Goal: Task Accomplishment & Management: Manage account settings

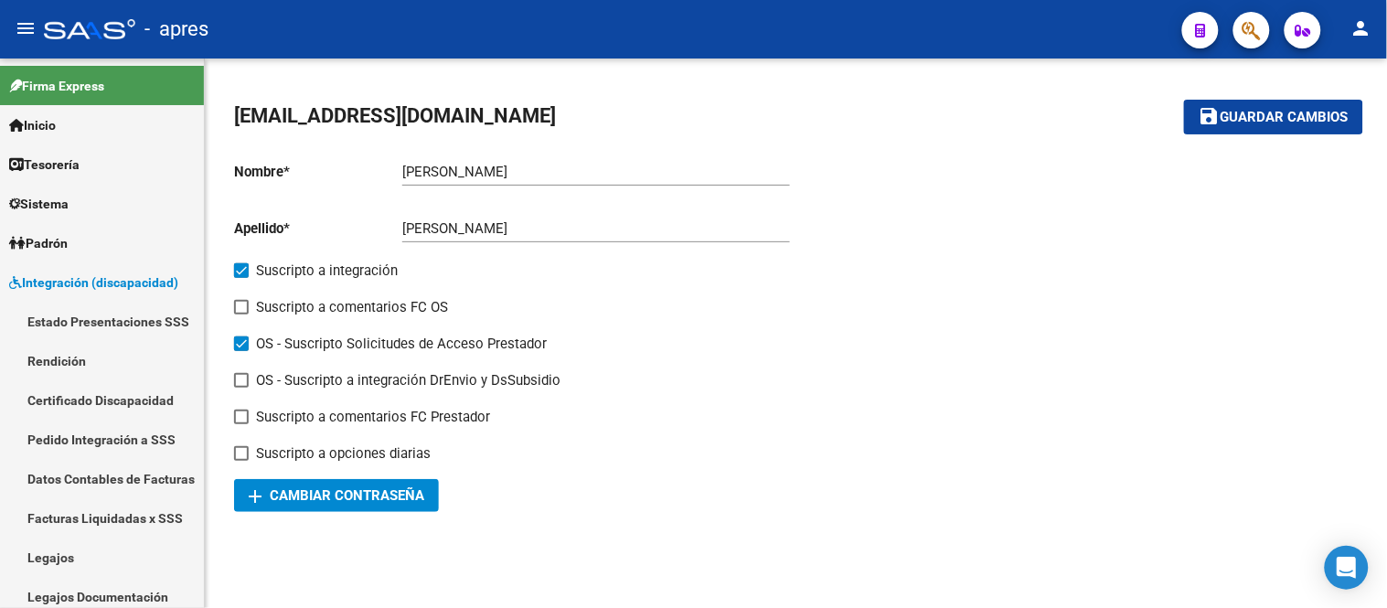
click at [93, 543] on link "Legajos" at bounding box center [102, 557] width 204 height 39
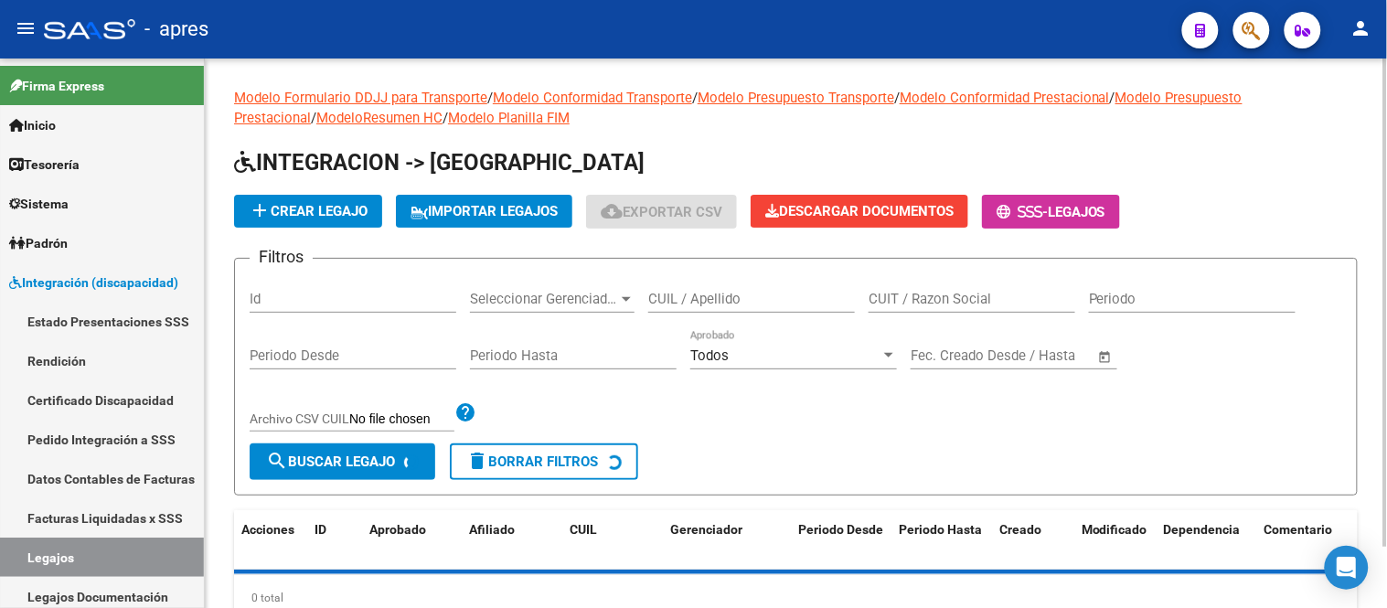
click at [715, 289] on div "CUIL / Apellido" at bounding box center [751, 292] width 207 height 39
click at [723, 290] on div "CUIL / Apellido" at bounding box center [751, 292] width 207 height 39
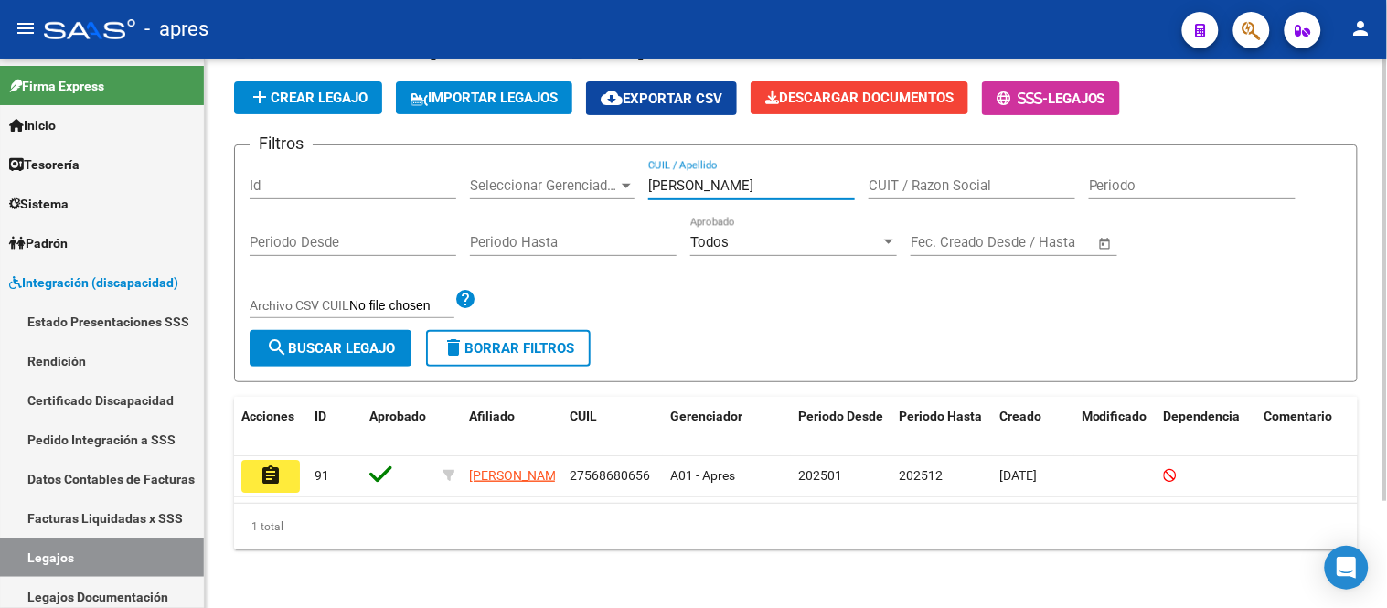
scroll to position [133, 0]
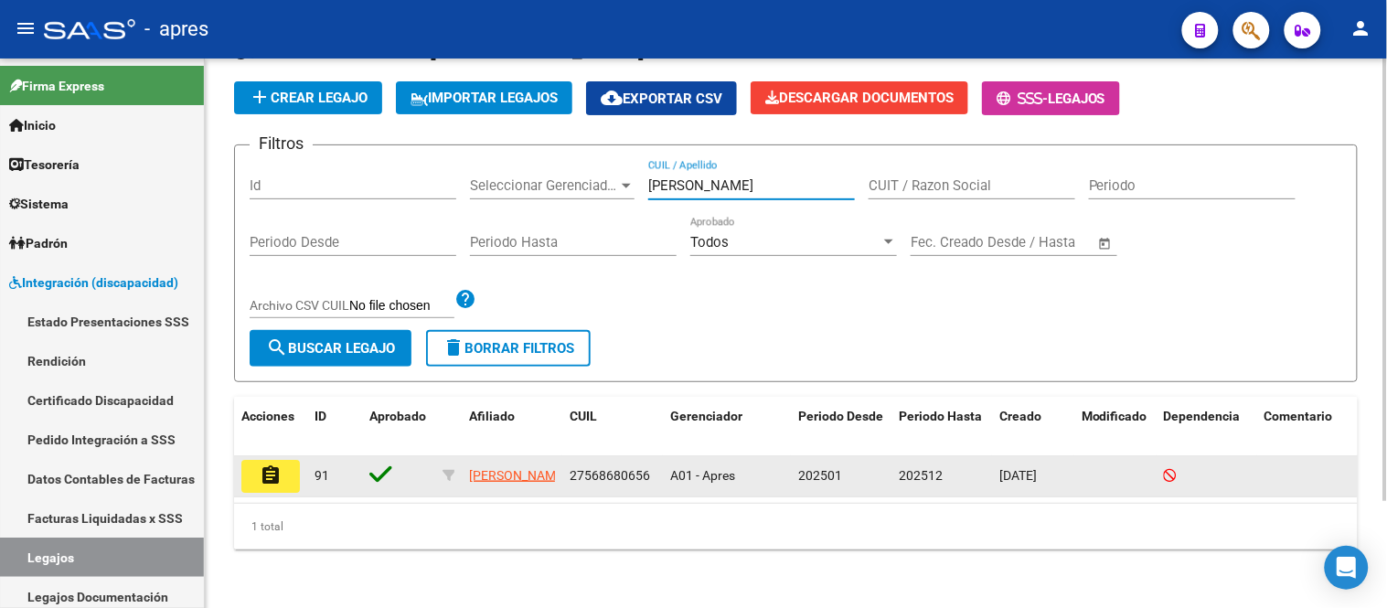
type input "[PERSON_NAME]"
click at [270, 465] on mat-icon "assignment" at bounding box center [271, 476] width 22 height 22
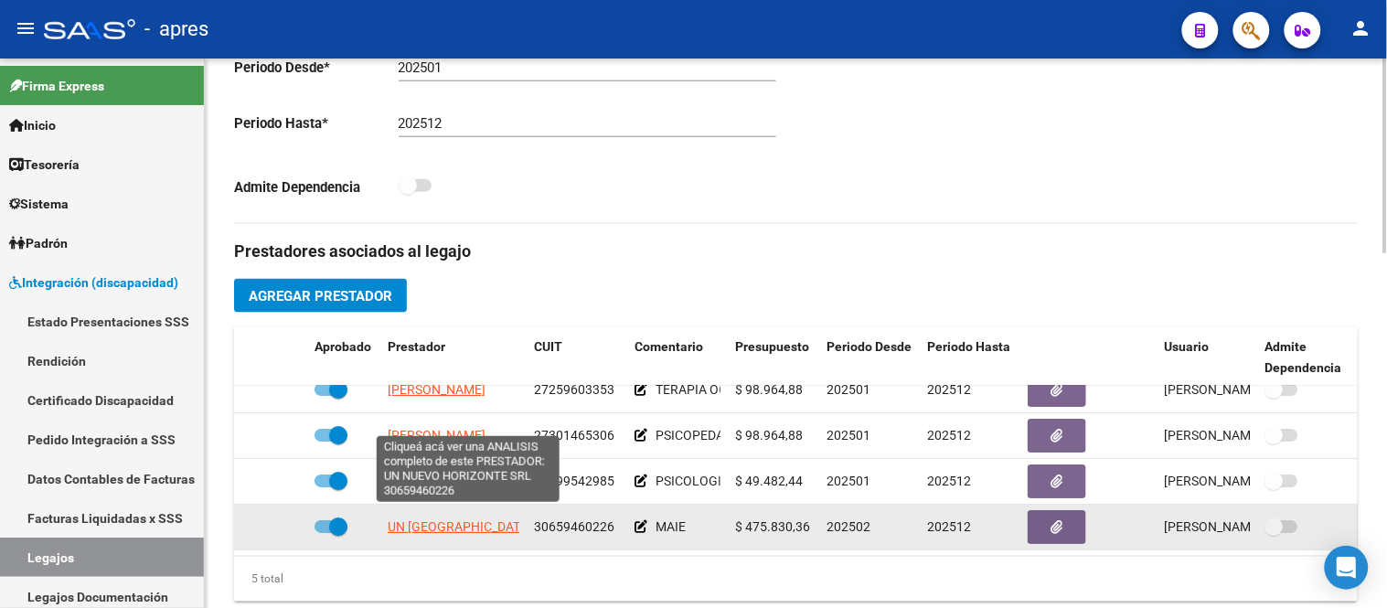
scroll to position [79, 0]
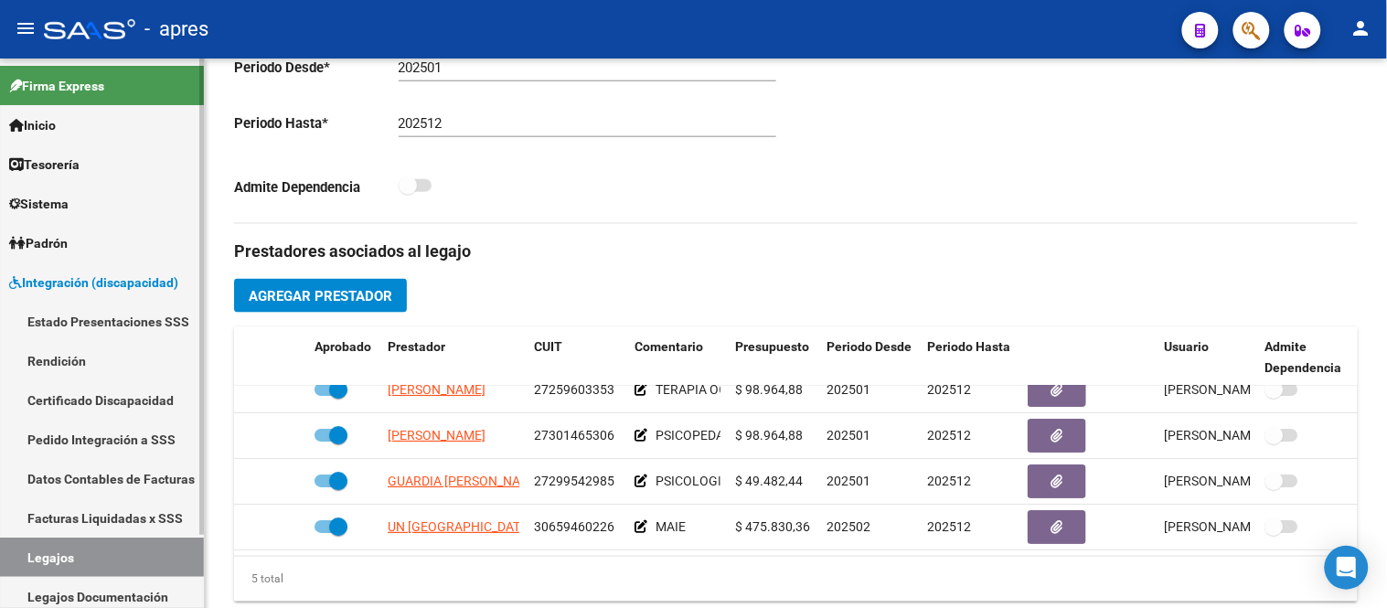
click at [167, 320] on link "Estado Presentaciones SSS" at bounding box center [102, 321] width 204 height 39
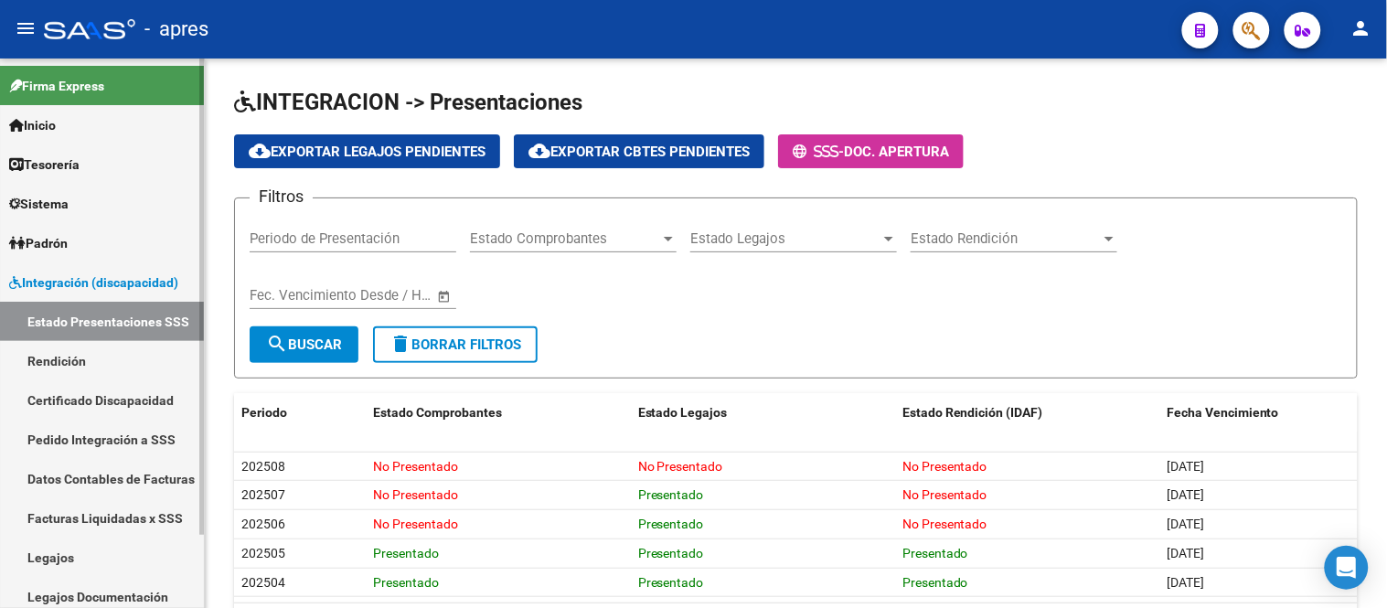
click at [148, 288] on span "Integración (discapacidad)" at bounding box center [93, 283] width 169 height 20
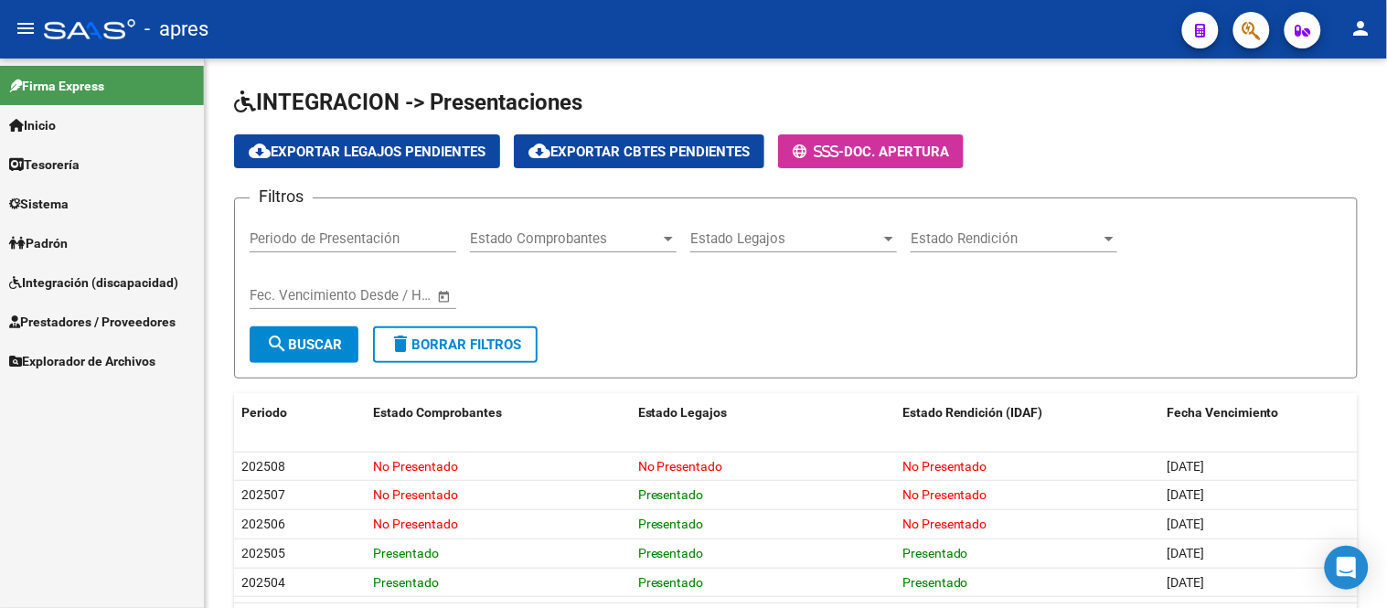
click at [150, 282] on span "Integración (discapacidad)" at bounding box center [93, 283] width 169 height 20
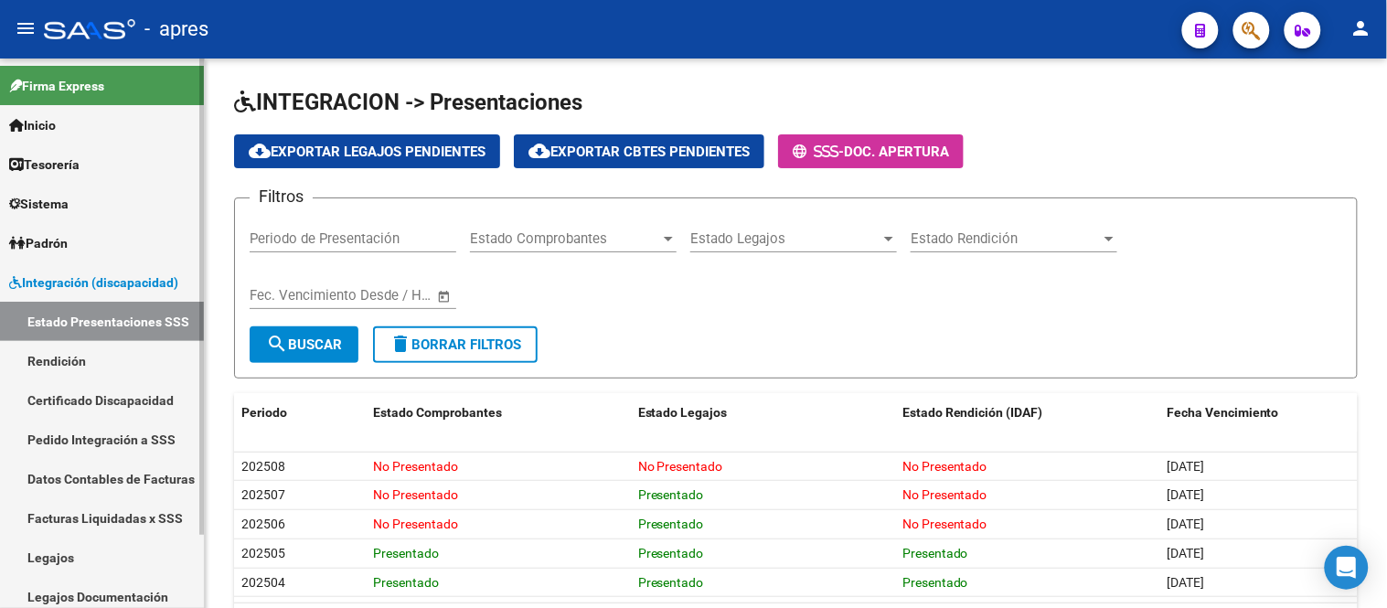
click at [150, 282] on span "Integración (discapacidad)" at bounding box center [93, 283] width 169 height 20
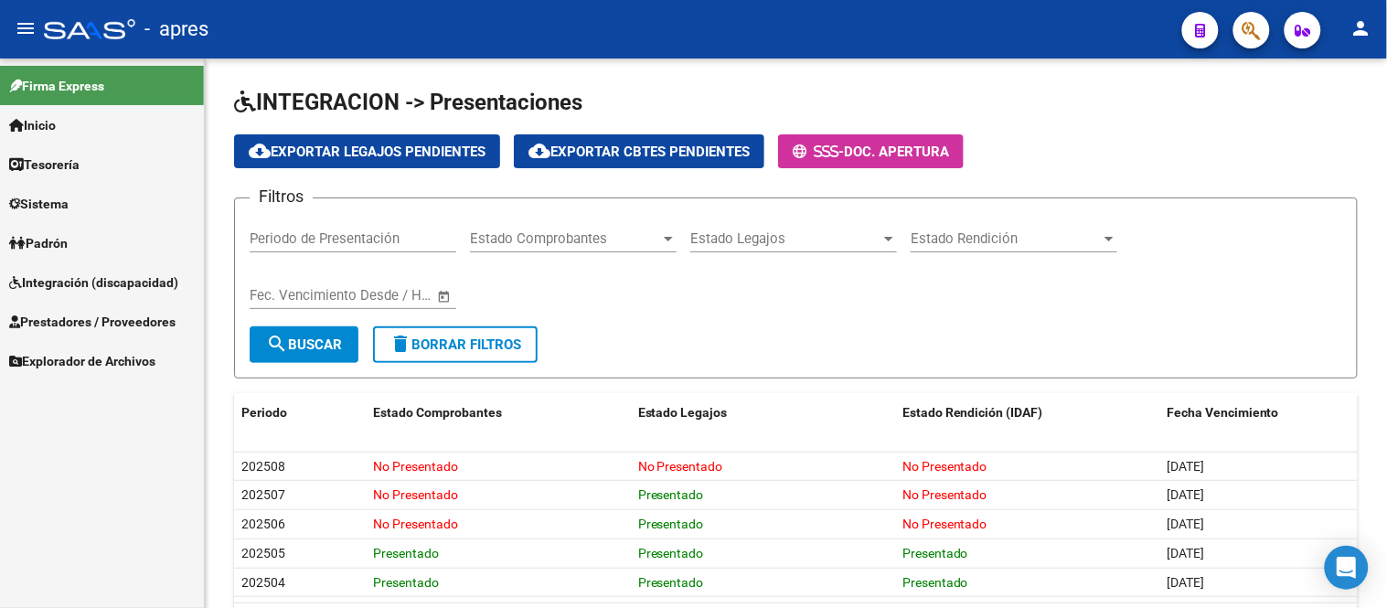
click at [138, 321] on span "Prestadores / Proveedores" at bounding box center [92, 322] width 166 height 20
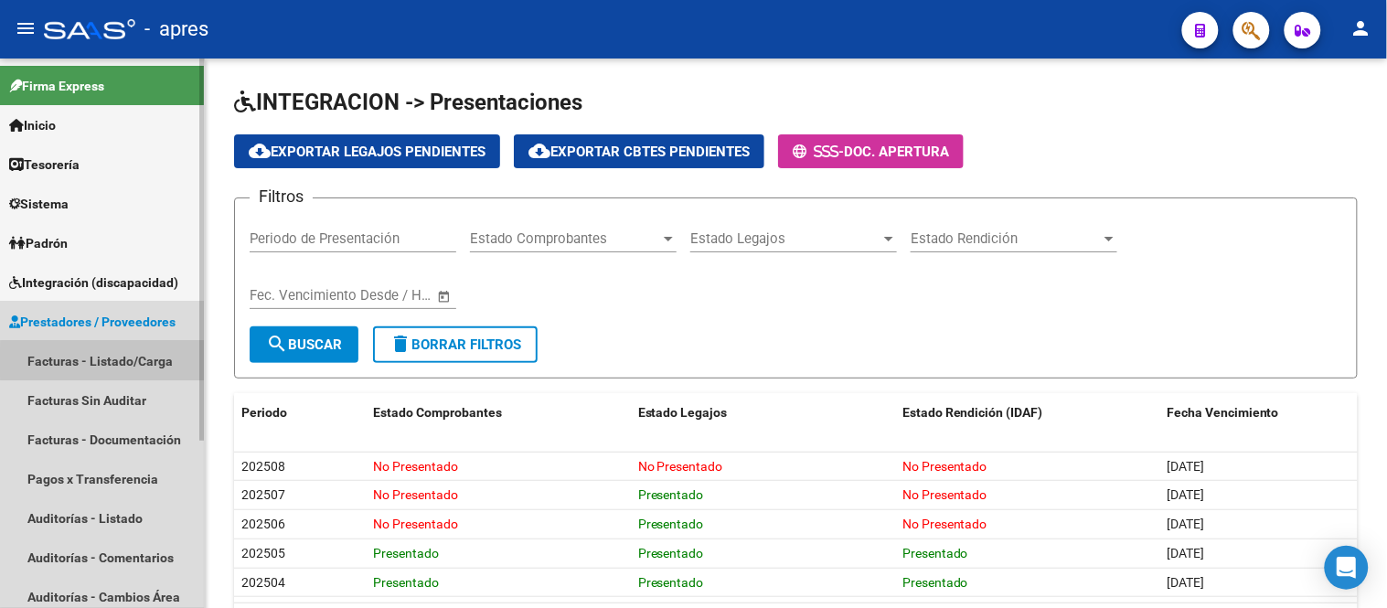
click at [134, 362] on link "Facturas - Listado/Carga" at bounding box center [102, 360] width 204 height 39
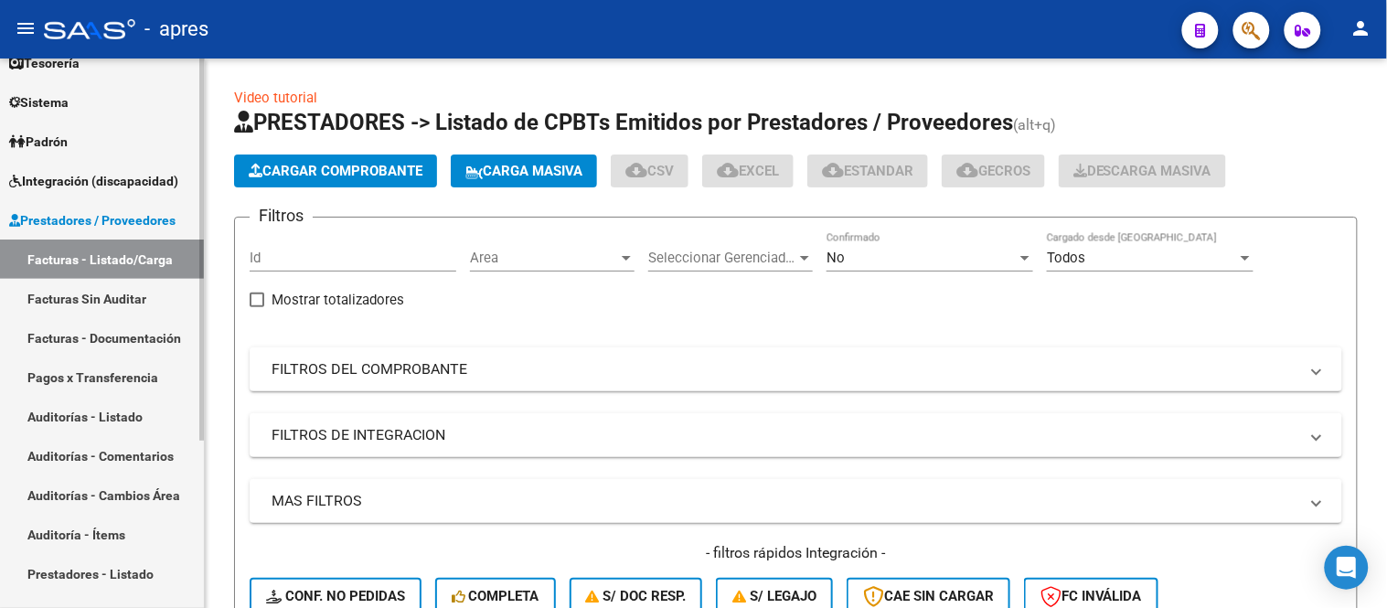
scroll to position [243, 0]
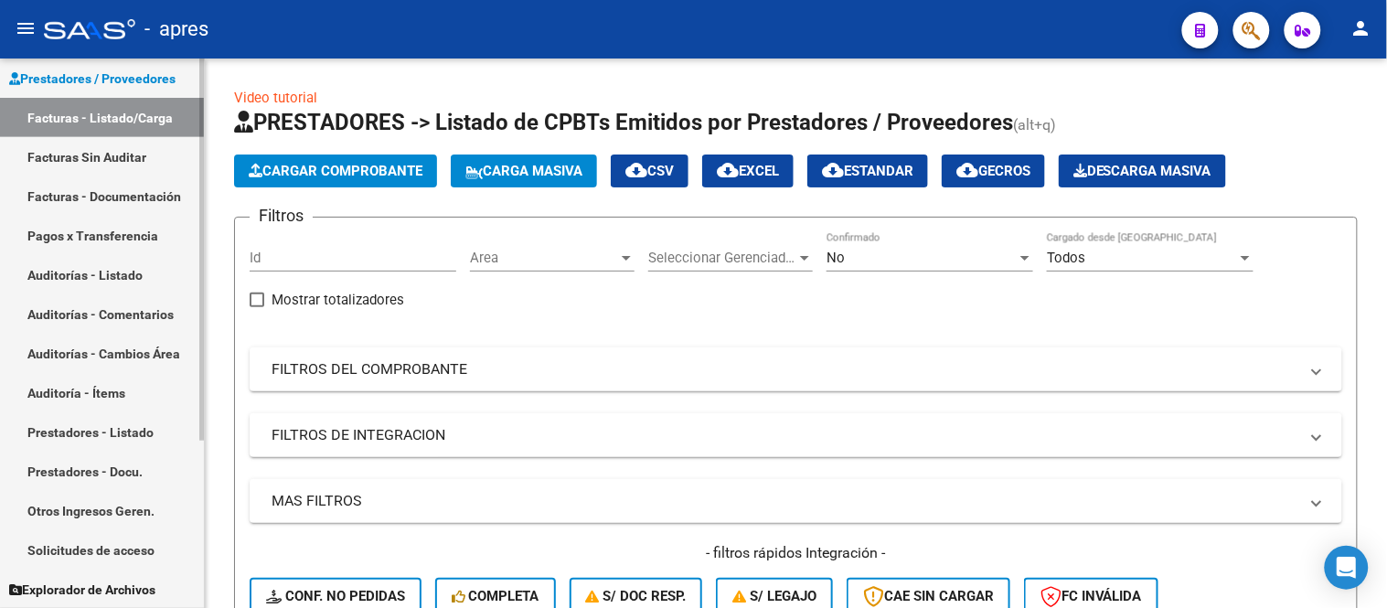
click at [121, 433] on link "Prestadores - Listado" at bounding box center [102, 431] width 204 height 39
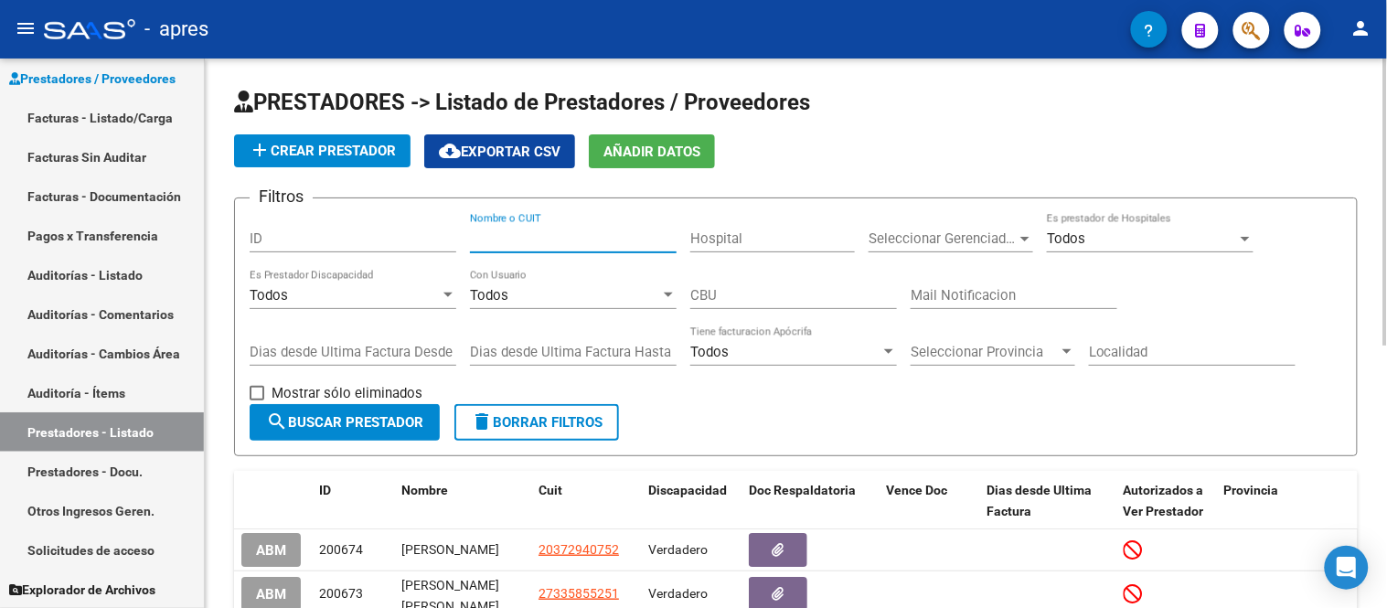
click at [536, 241] on input "Nombre o CUIT" at bounding box center [573, 238] width 207 height 16
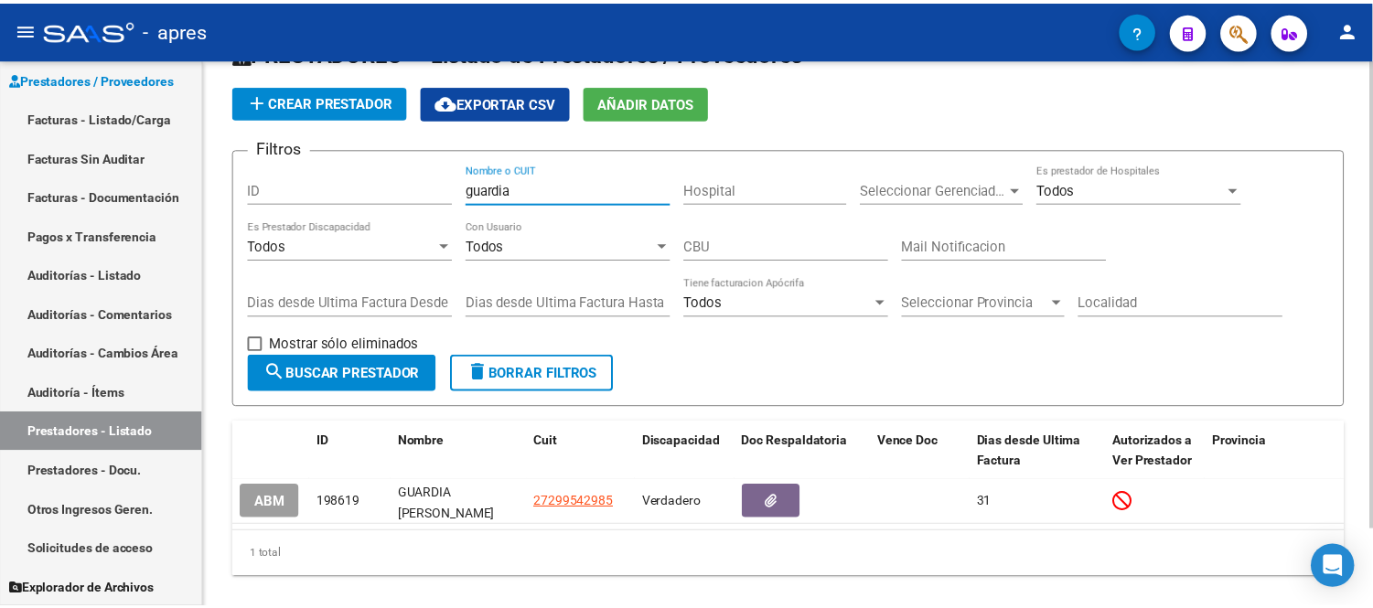
scroll to position [93, 0]
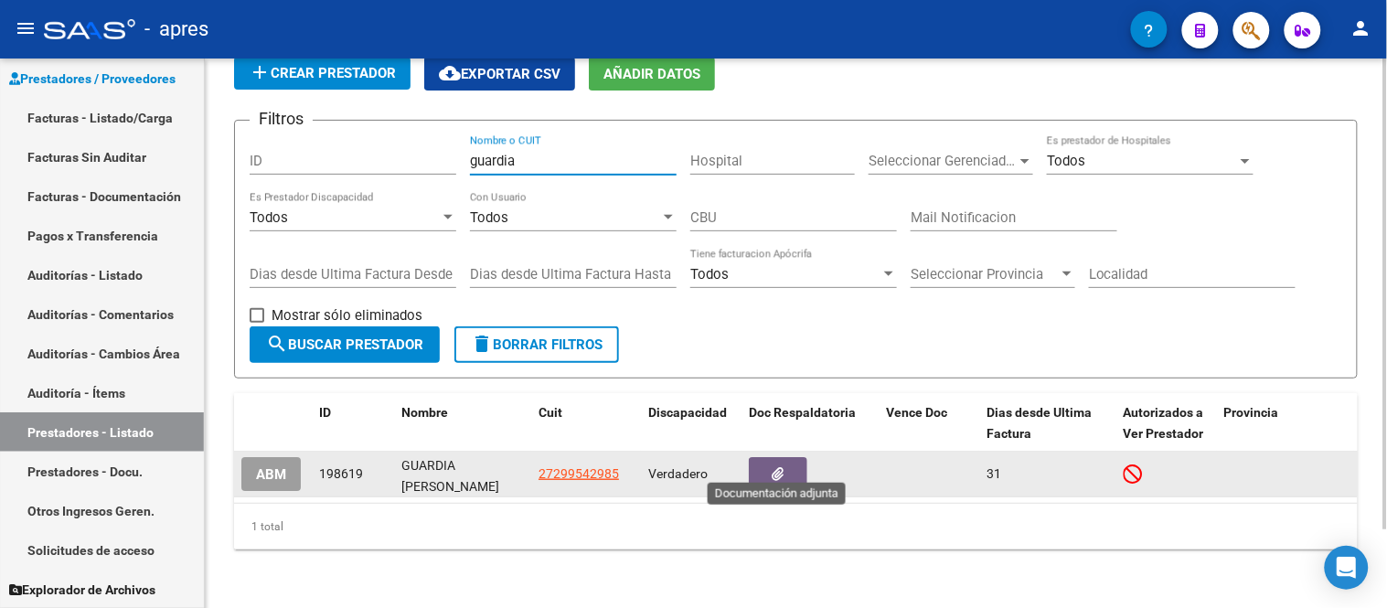
type input "guardia"
click at [796, 459] on button "button" at bounding box center [778, 474] width 59 height 34
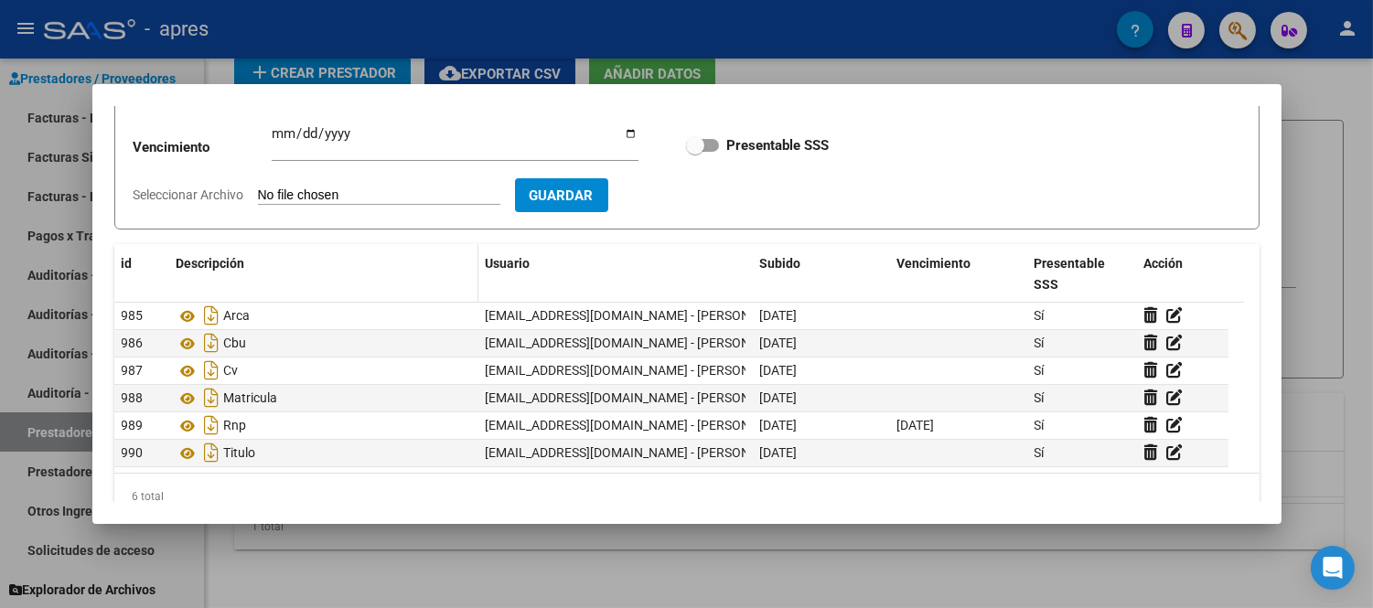
scroll to position [188, 0]
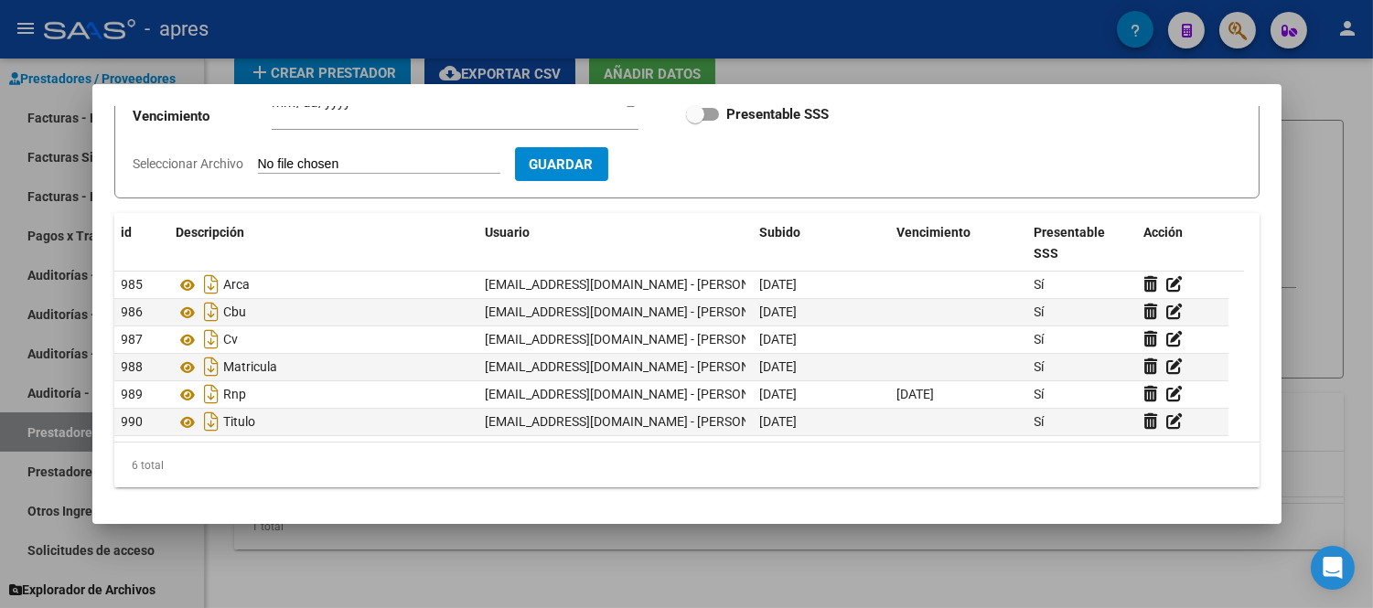
click at [354, 166] on input "Seleccionar Archivo" at bounding box center [379, 164] width 242 height 17
type input "C:\fakepath\IF-2025-79585522-APN-GCP#SSS.pdf"
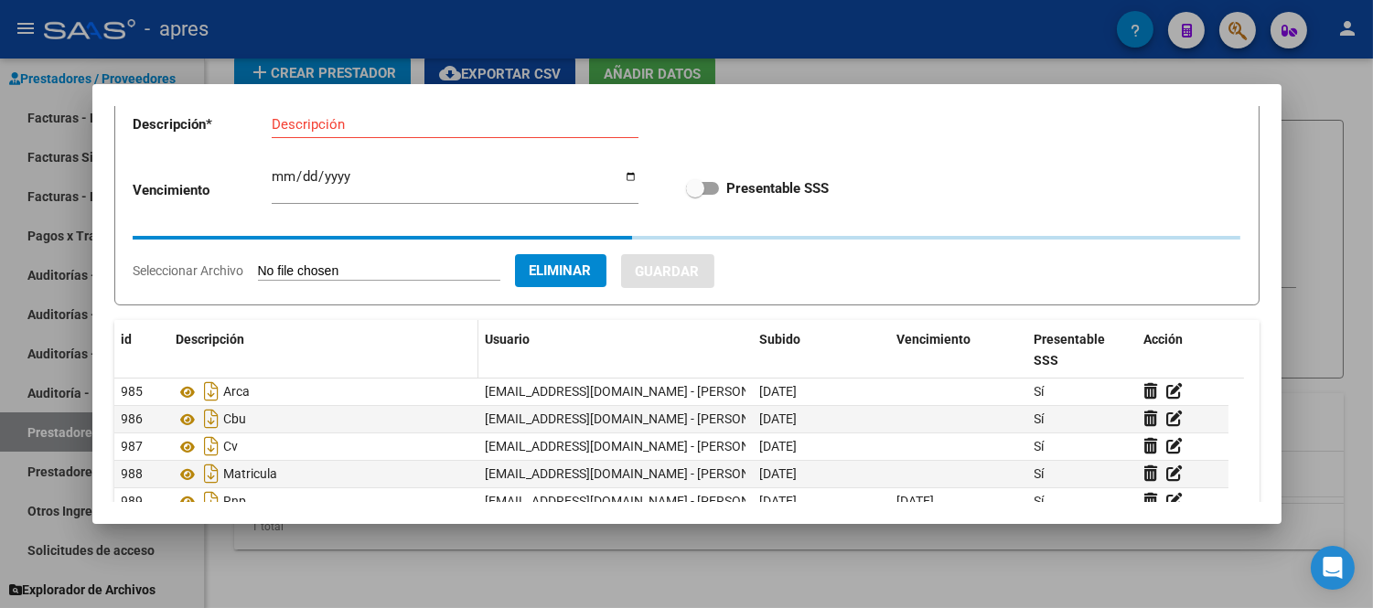
scroll to position [0, 0]
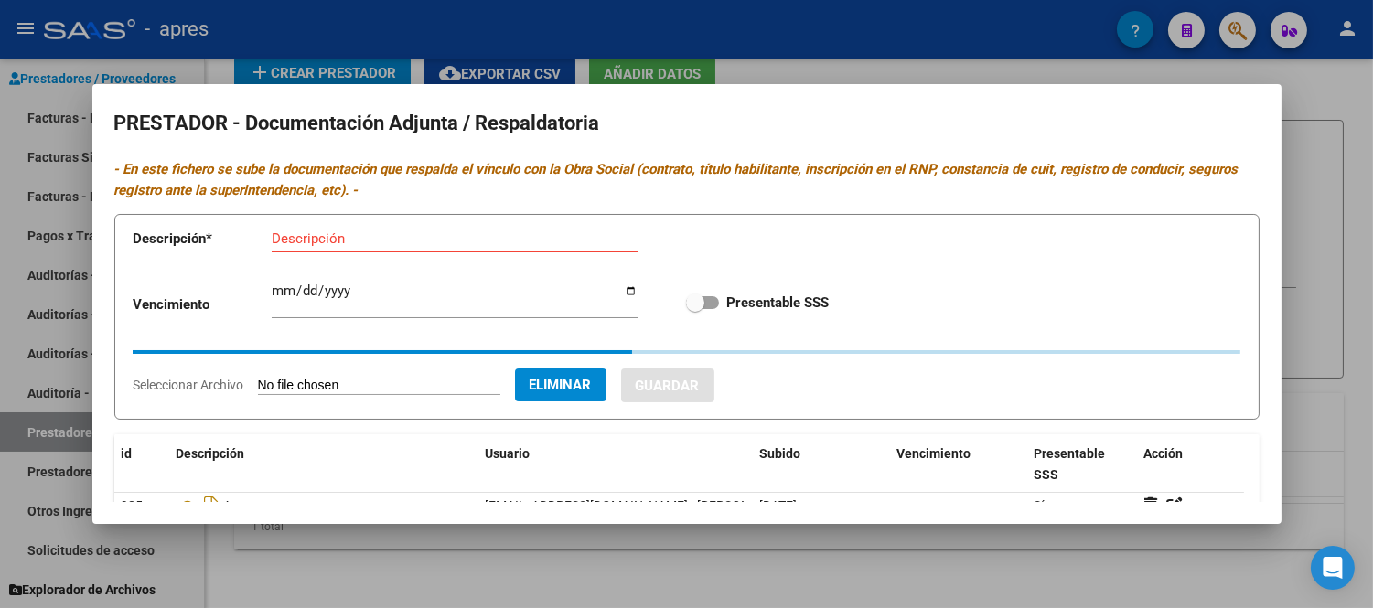
click at [379, 245] on input "Descripción" at bounding box center [455, 238] width 367 height 16
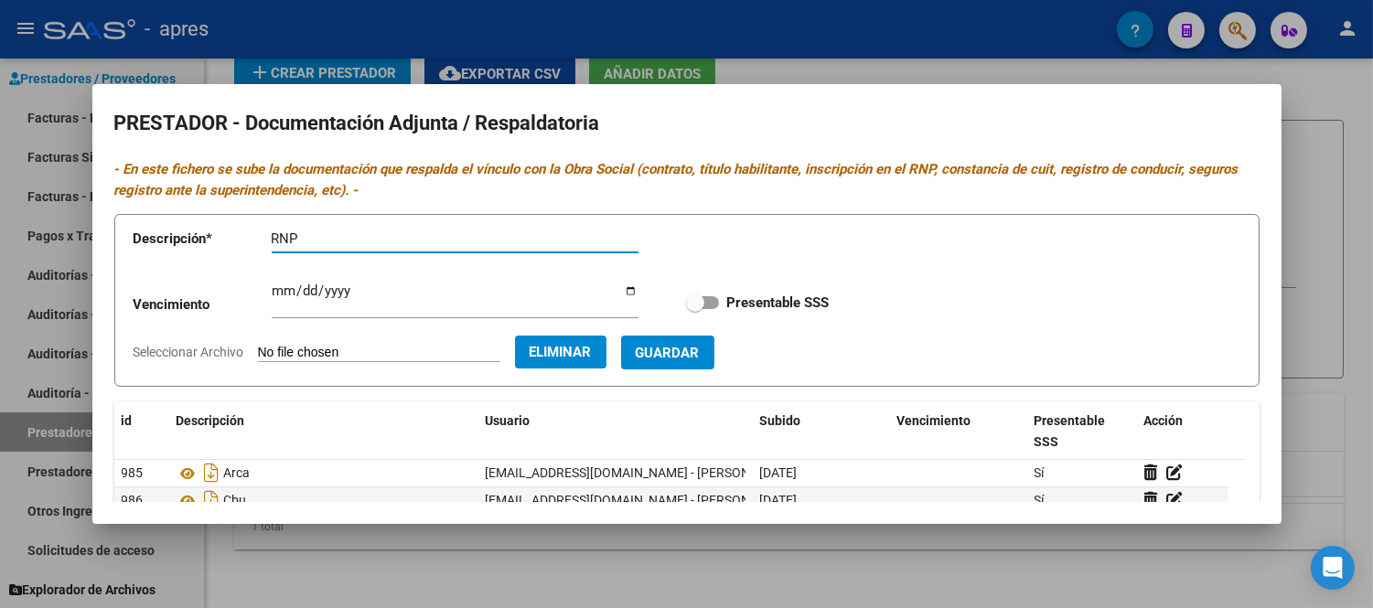
type input "RNP"
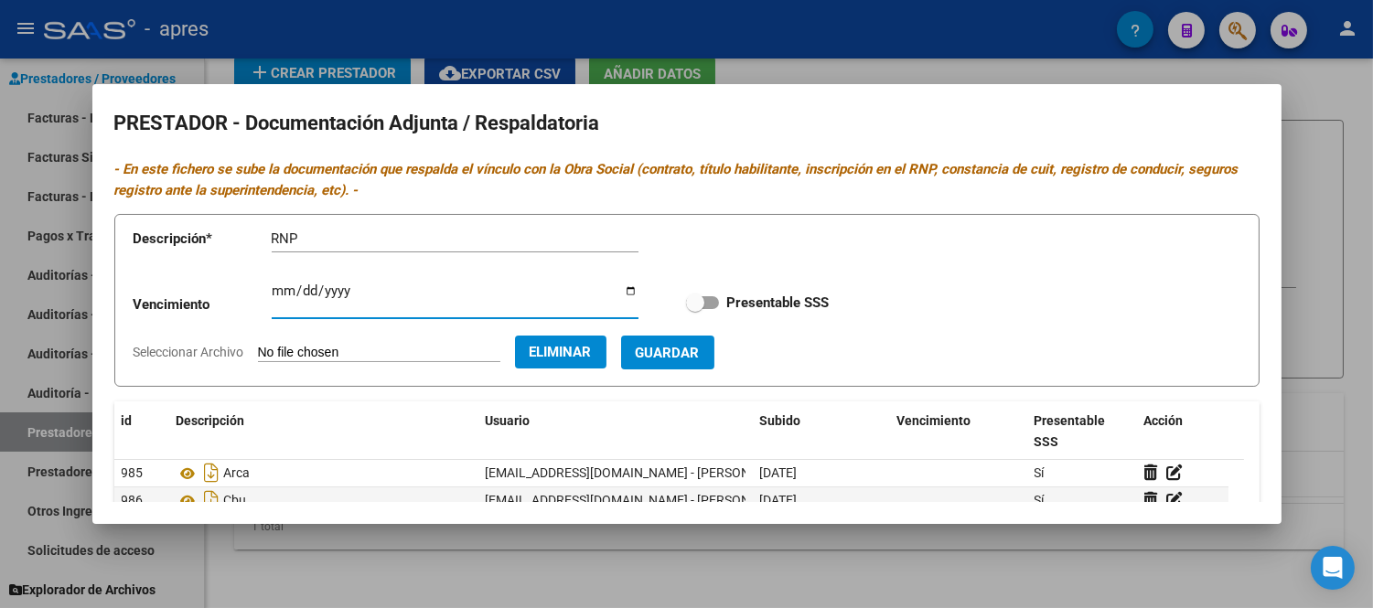
drag, startPoint x: 280, startPoint y: 289, endPoint x: 293, endPoint y: 293, distance: 13.3
click at [278, 290] on input "Ingresar vencimiento" at bounding box center [455, 297] width 367 height 29
type input "[DATE]"
click at [692, 297] on span at bounding box center [695, 303] width 18 height 18
click at [694, 309] on input "Presentable SSS" at bounding box center [694, 309] width 1 height 1
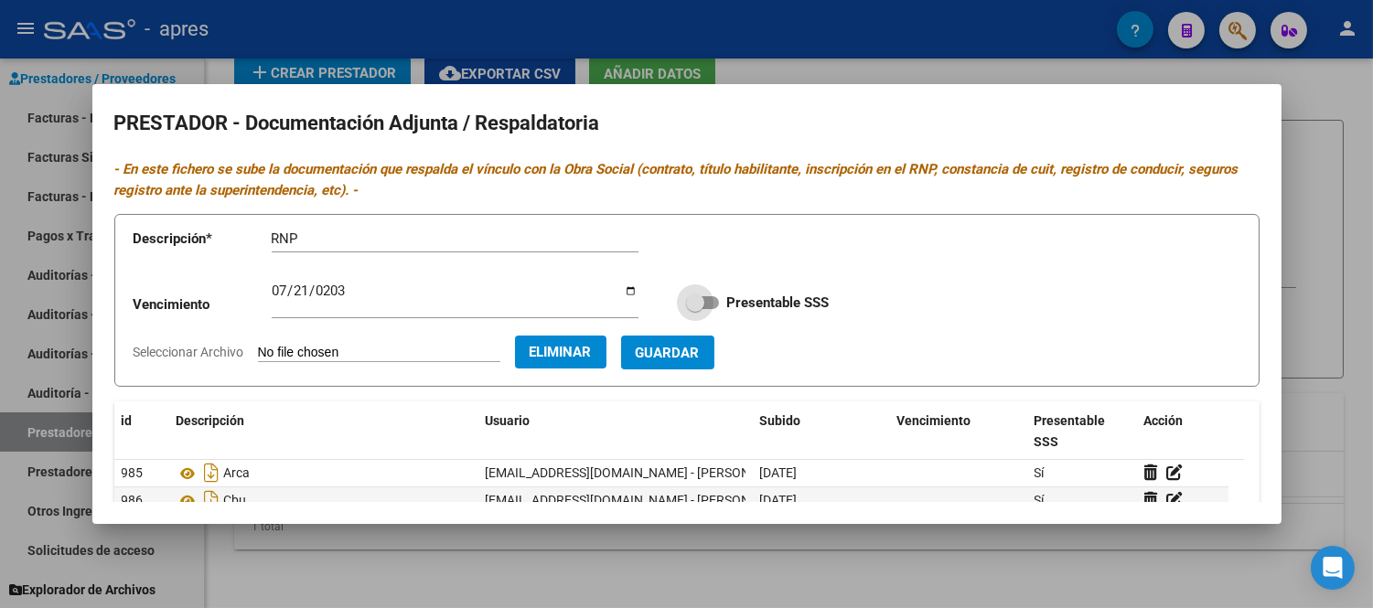
checkbox input "true"
click at [700, 360] on span "Guardar" at bounding box center [668, 353] width 64 height 16
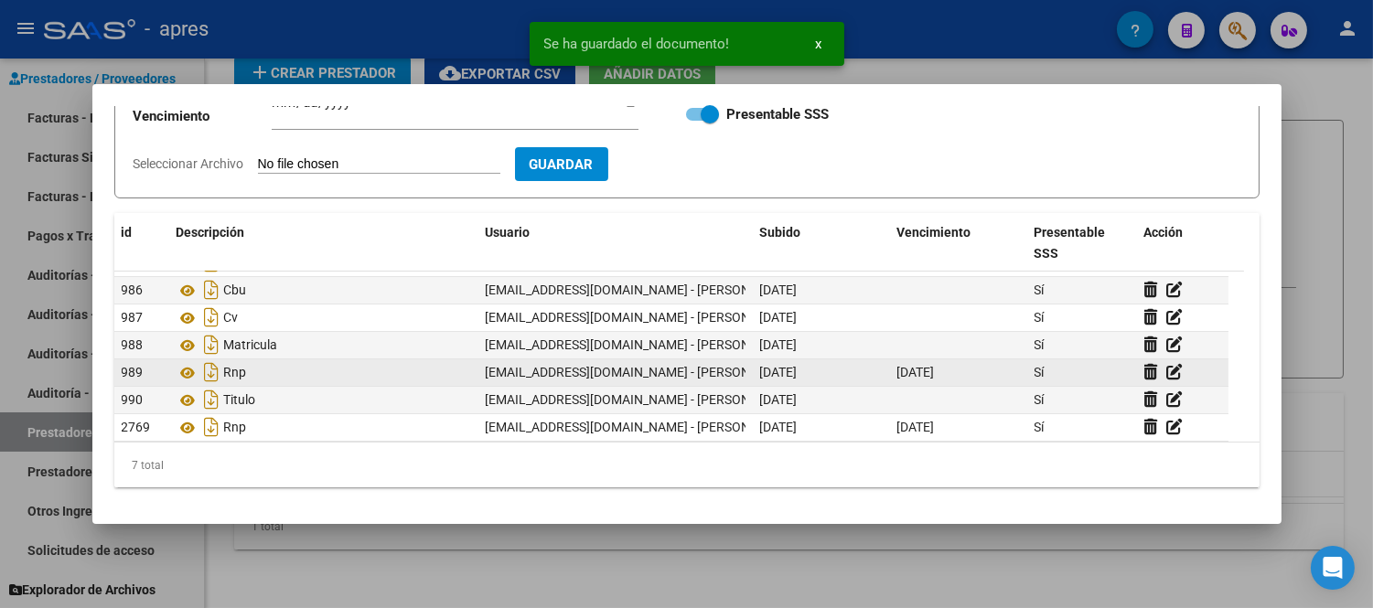
scroll to position [27, 0]
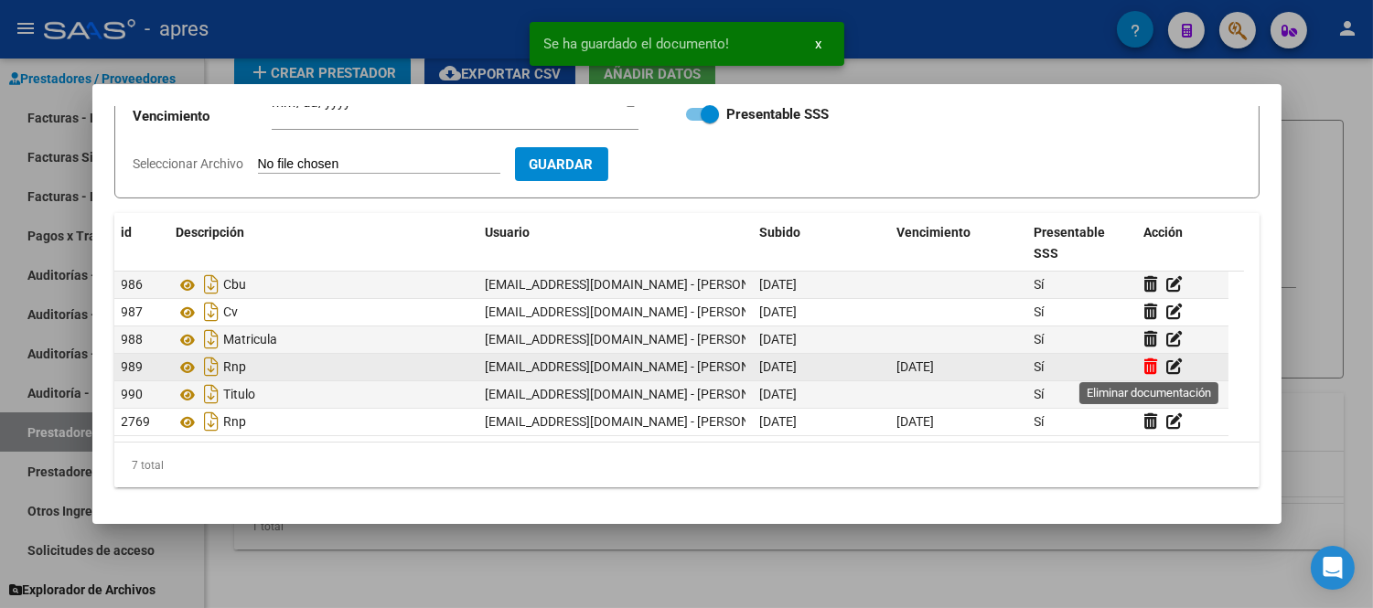
click at [1152, 367] on icon at bounding box center [1151, 366] width 14 height 17
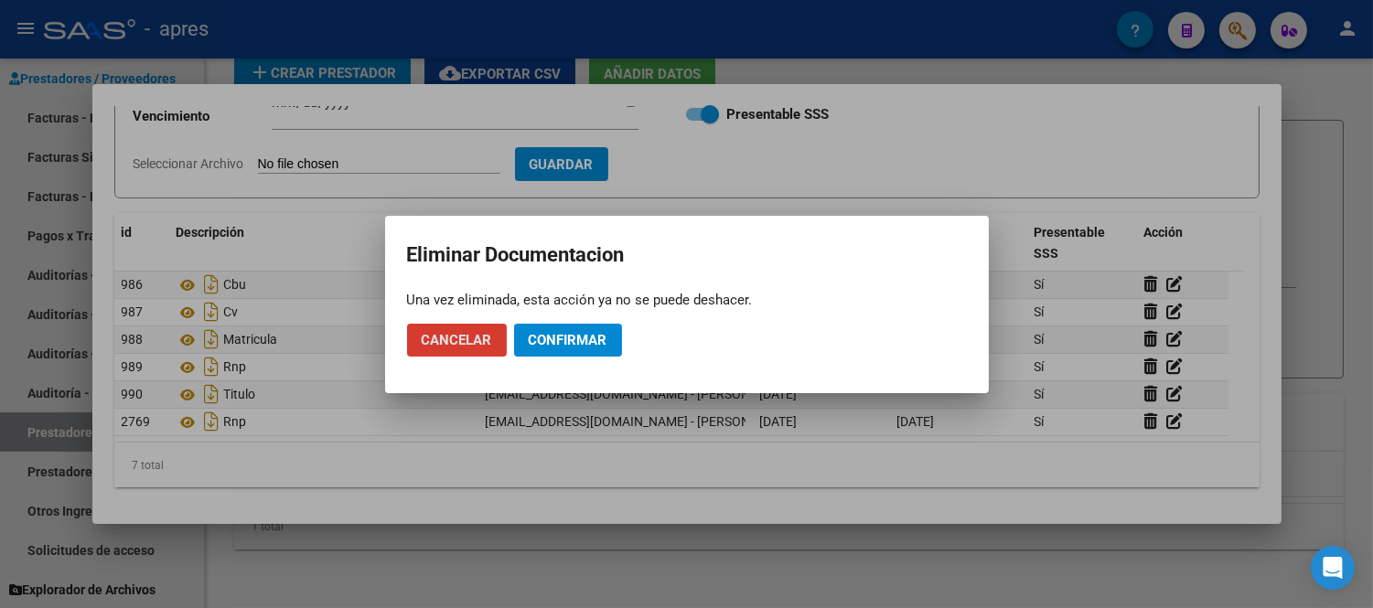
click at [581, 341] on span "Confirmar" at bounding box center [568, 340] width 79 height 16
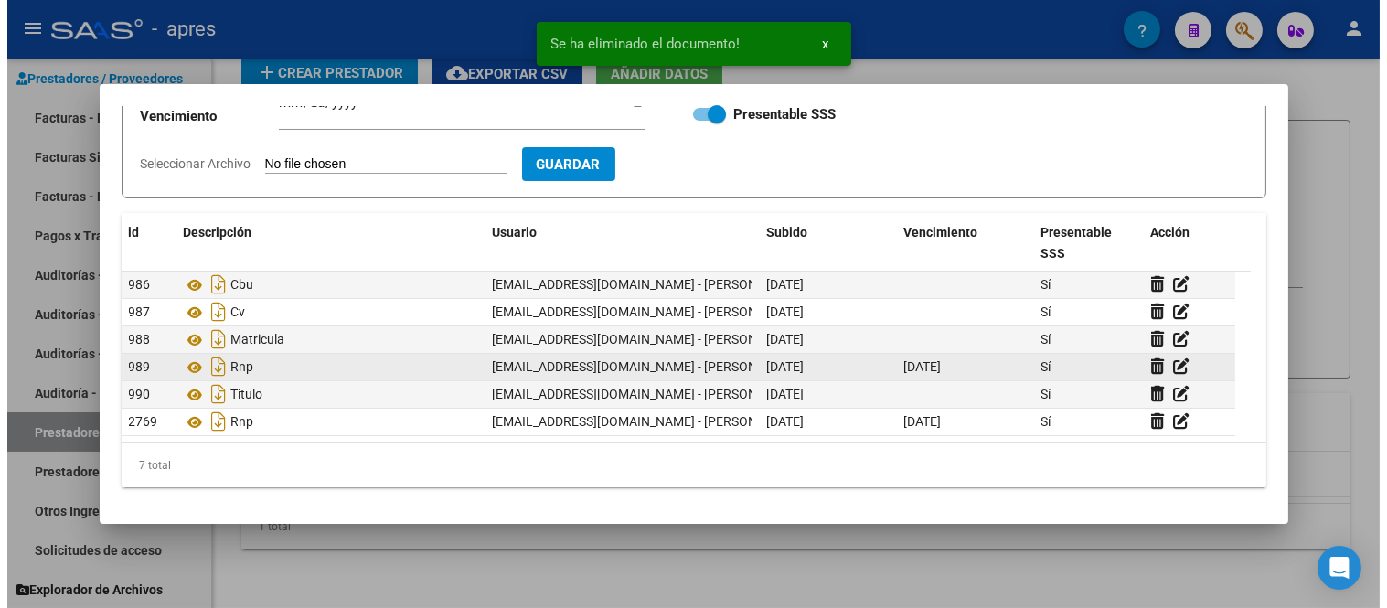
scroll to position [0, 0]
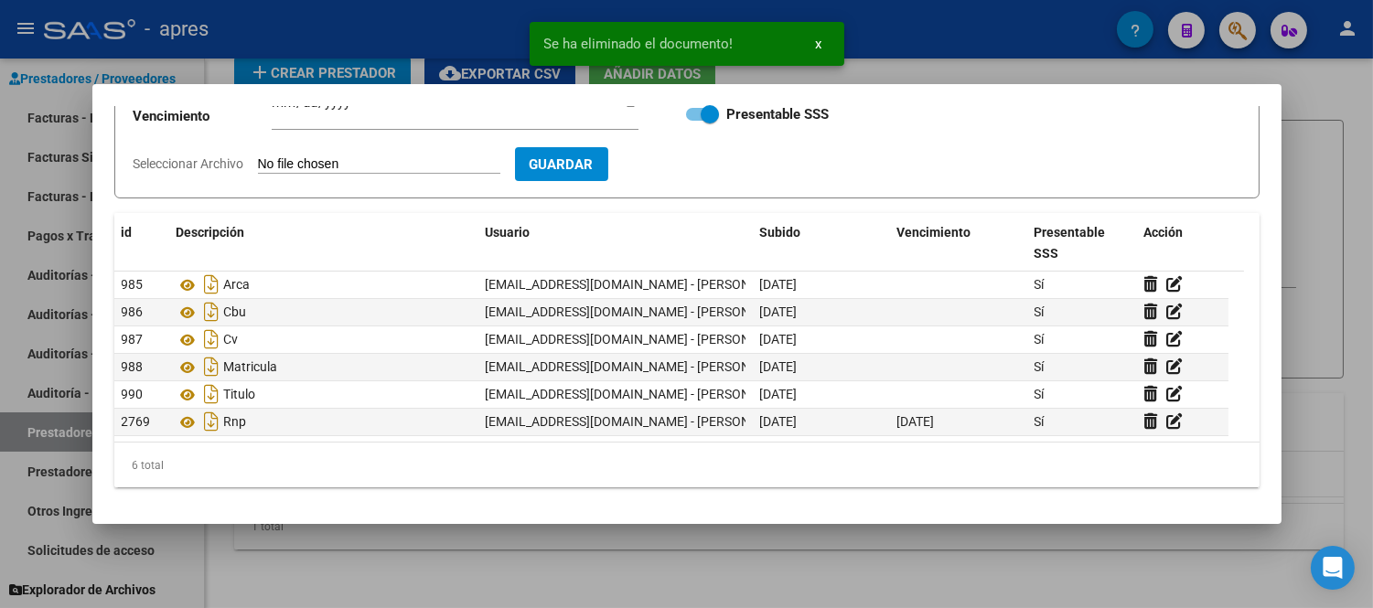
click at [550, 541] on div at bounding box center [686, 304] width 1373 height 608
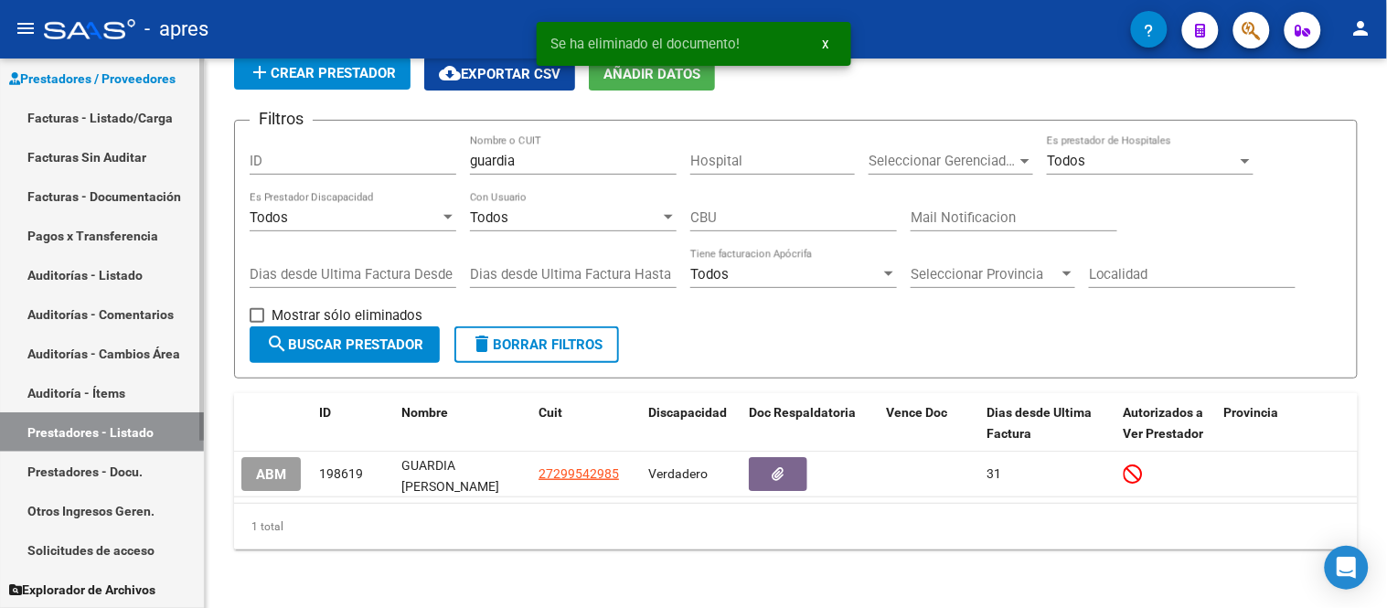
click at [149, 432] on link "Prestadores - Listado" at bounding box center [102, 431] width 204 height 39
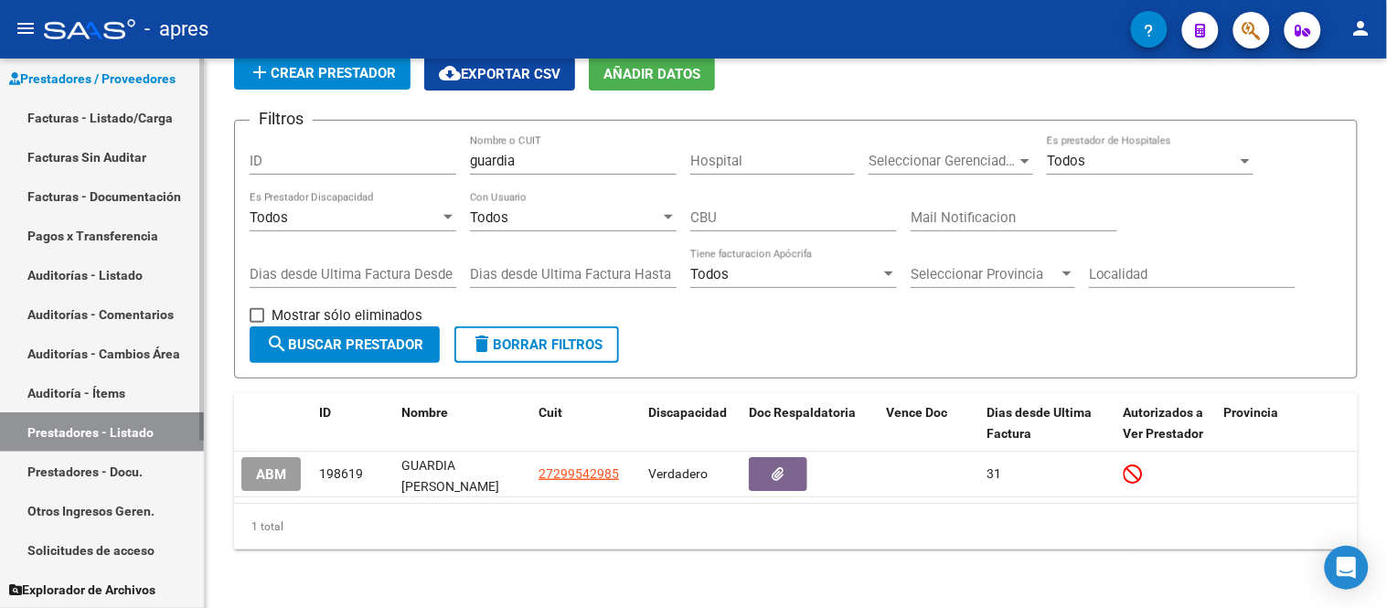
click at [131, 90] on link "Prestadores / Proveedores" at bounding box center [102, 78] width 204 height 39
